Goal: Task Accomplishment & Management: Use online tool/utility

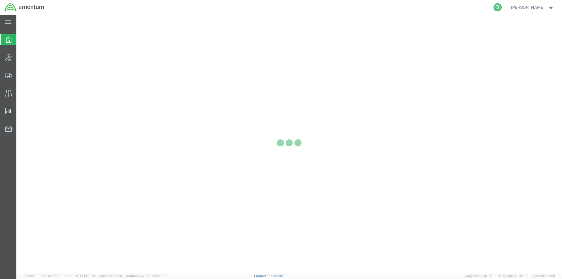
click at [499, 8] on icon at bounding box center [497, 7] width 8 height 8
paste input "S528-25276-1611"
click at [501, 6] on icon at bounding box center [497, 7] width 8 height 8
type input "S528-25276-1611"
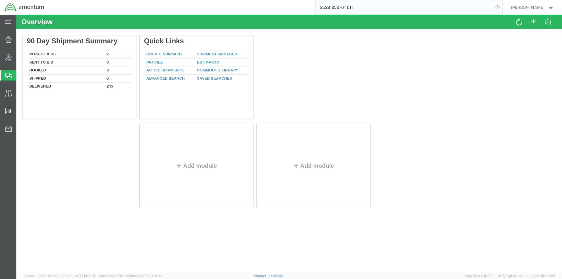
click at [500, 6] on icon at bounding box center [497, 7] width 8 height 8
click at [501, 7] on icon at bounding box center [497, 7] width 8 height 8
paste input "S528-25276-1611"
click at [500, 11] on icon at bounding box center [497, 7] width 8 height 8
type input "S528-25276-1611"
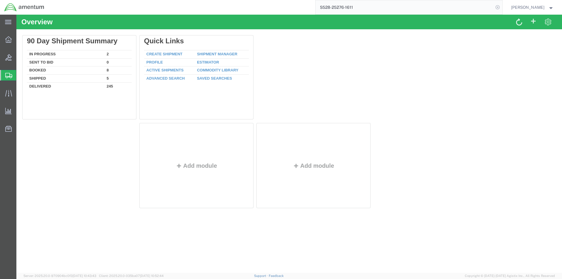
click at [500, 4] on icon at bounding box center [497, 7] width 8 height 8
click at [502, 9] on icon at bounding box center [497, 7] width 8 height 8
paste input "S528-25276-1611"
click at [500, 6] on icon at bounding box center [497, 7] width 8 height 8
type input "S528-25276-1611"
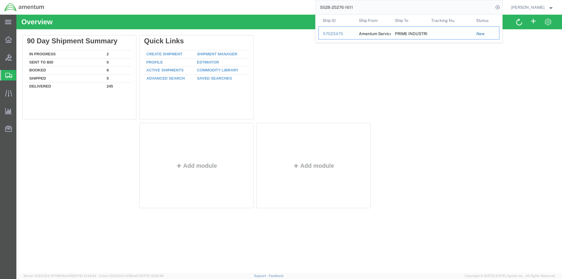
click at [387, 31] on div "Amentum Services, Inc." at bounding box center [373, 33] width 28 height 13
click at [343, 33] on div "57023475" at bounding box center [337, 34] width 28 height 6
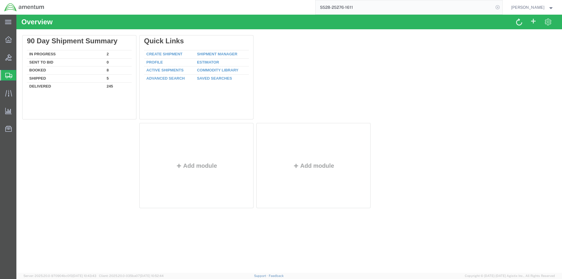
click at [502, 9] on icon at bounding box center [497, 7] width 8 height 8
paste input "S528-25276-1611"
click at [497, 9] on icon at bounding box center [497, 7] width 8 height 8
type input "S528-25276-1611"
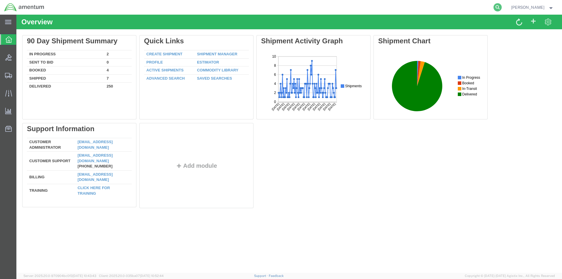
click at [502, 7] on icon at bounding box center [497, 7] width 8 height 8
paste input "S528-25276-1611"
click at [498, 4] on icon at bounding box center [497, 7] width 8 height 8
type input "S528-25276-1611"
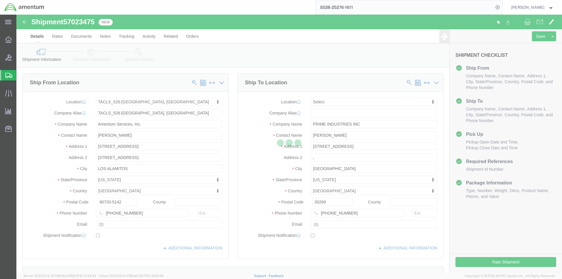
select select "42692"
select select
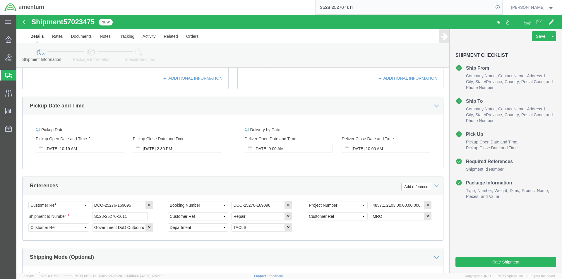
scroll to position [234, 0]
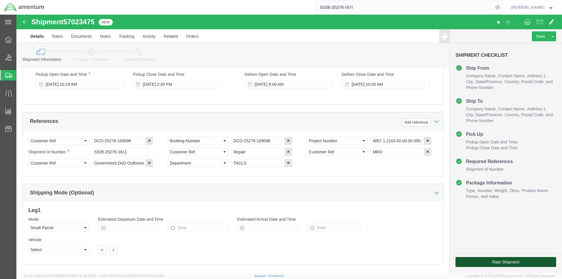
click button "Rate Shipment"
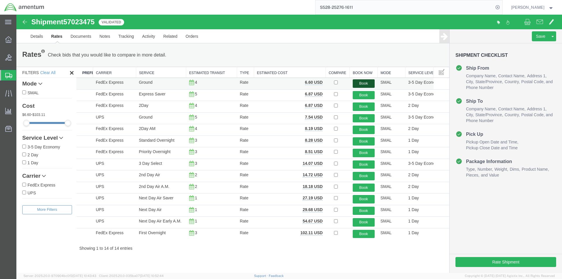
click at [362, 82] on button "Book" at bounding box center [364, 83] width 22 height 8
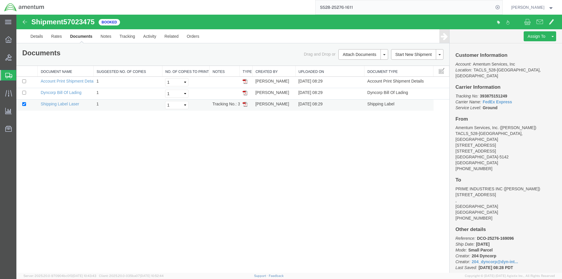
click at [244, 106] on img at bounding box center [245, 104] width 5 height 5
click at [244, 94] on img at bounding box center [245, 92] width 5 height 5
click at [245, 92] on img at bounding box center [245, 92] width 5 height 5
click at [496, 6] on icon at bounding box center [497, 7] width 8 height 8
click at [502, 6] on icon at bounding box center [497, 7] width 8 height 8
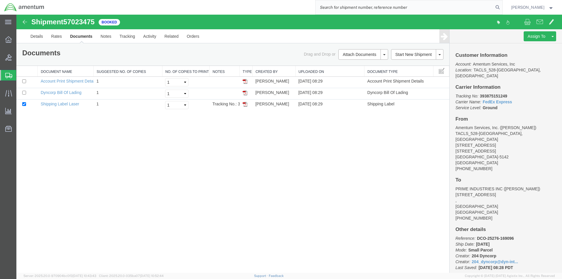
paste input "S528-25276-1612"
click at [498, 8] on icon at bounding box center [497, 7] width 8 height 8
type input "S528-25276-1612"
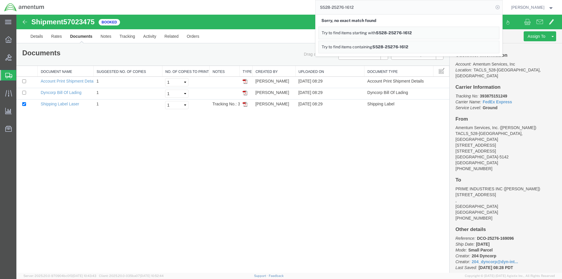
click at [502, 6] on icon at bounding box center [497, 7] width 8 height 8
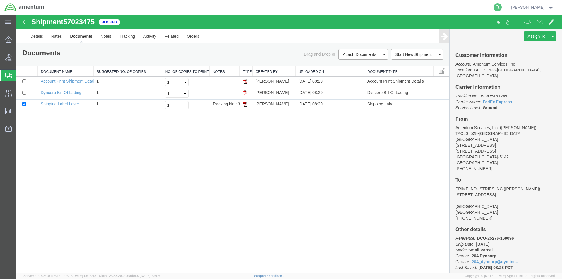
click at [502, 7] on icon at bounding box center [497, 7] width 8 height 8
paste input "S528-25276-1612"
click at [500, 9] on icon at bounding box center [497, 7] width 8 height 8
type input "S528-25276-1612"
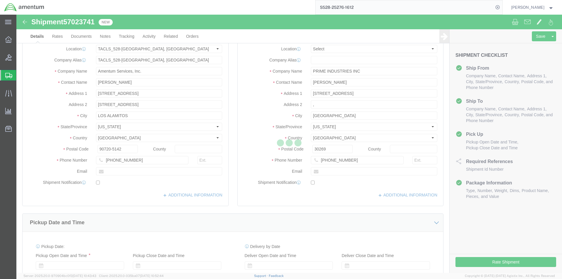
select select "42692"
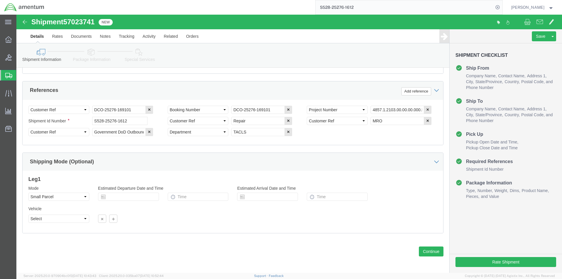
scroll to position [267, 0]
click button "Continue"
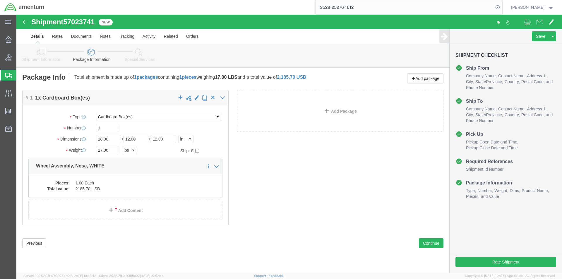
click div "Previous Continue"
click button "Continue"
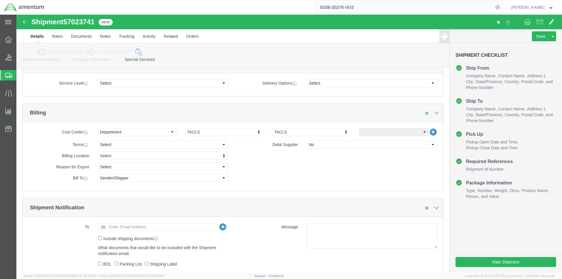
scroll to position [263, 0]
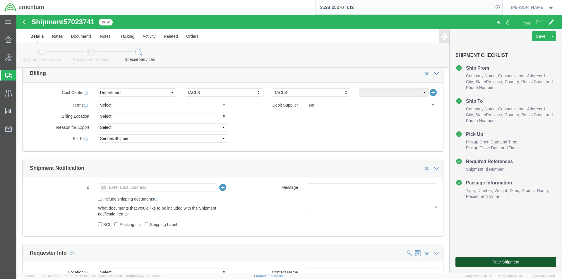
click button "Rate Shipment"
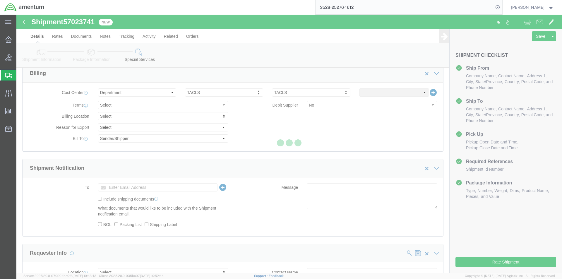
scroll to position [0, 0]
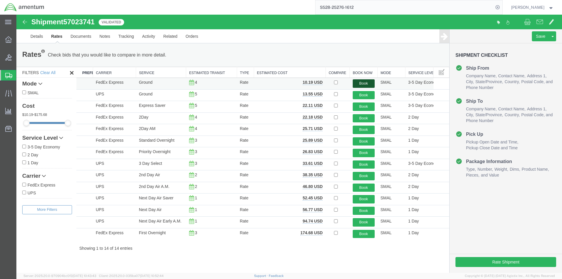
click at [355, 85] on button "Book" at bounding box center [364, 83] width 22 height 8
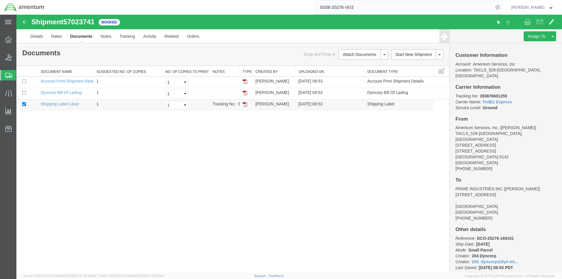
click at [247, 106] on img at bounding box center [245, 104] width 5 height 5
click at [245, 92] on img at bounding box center [245, 92] width 5 height 5
